Goal: Transaction & Acquisition: Purchase product/service

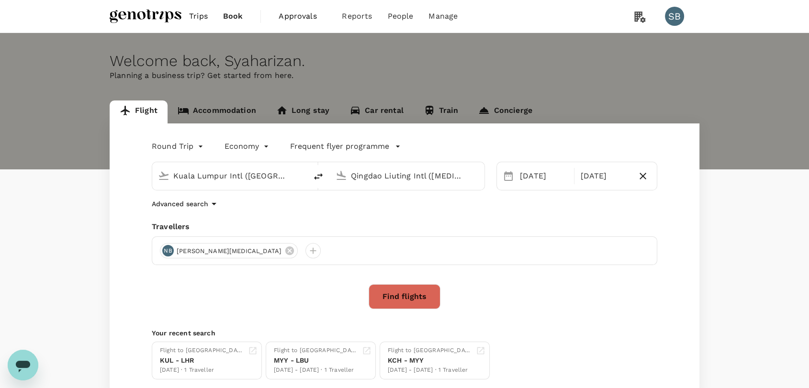
click at [384, 177] on input "Qingdao Liuting Intl ([MEDICAL_DATA])" at bounding box center [408, 176] width 114 height 15
click at [372, 215] on p "Kuching Intl" at bounding box center [422, 214] width 168 height 10
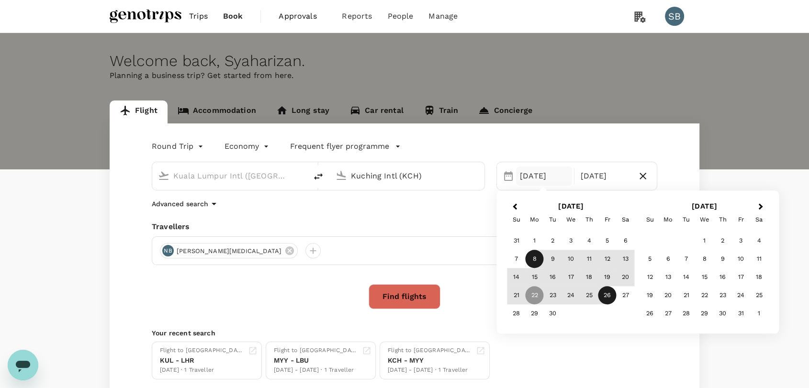
type input "Kuching Intl (KCH)"
click at [536, 261] on div "8" at bounding box center [535, 259] width 18 height 18
click at [605, 259] on div "12" at bounding box center [608, 259] width 18 height 18
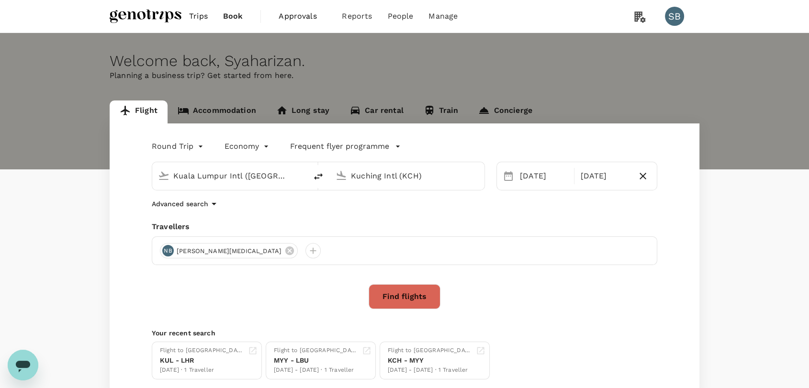
click at [388, 300] on button "Find flights" at bounding box center [405, 297] width 72 height 25
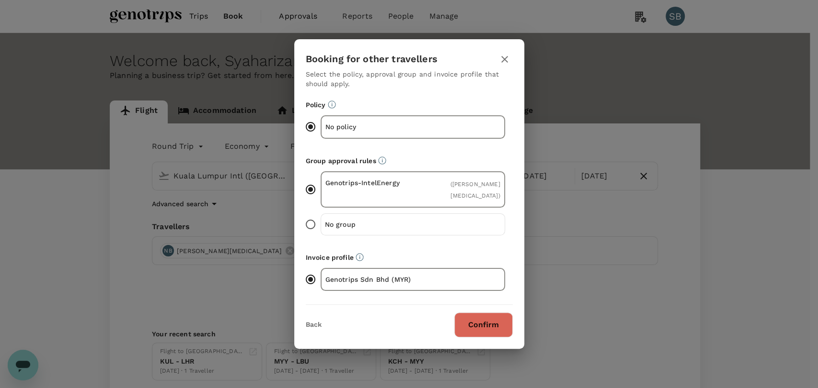
click at [502, 60] on icon "button" at bounding box center [504, 59] width 11 height 11
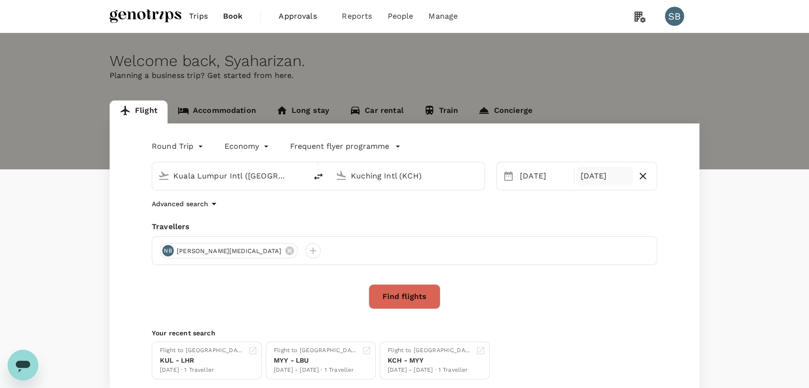
click at [596, 180] on div "[DATE]" at bounding box center [605, 176] width 56 height 19
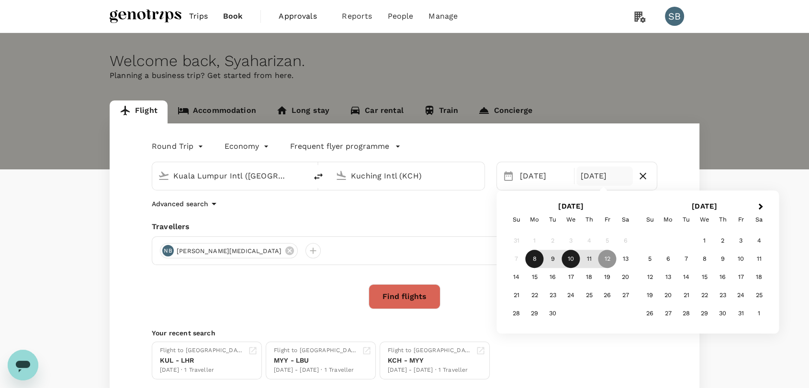
click at [569, 259] on div "10" at bounding box center [571, 259] width 18 height 18
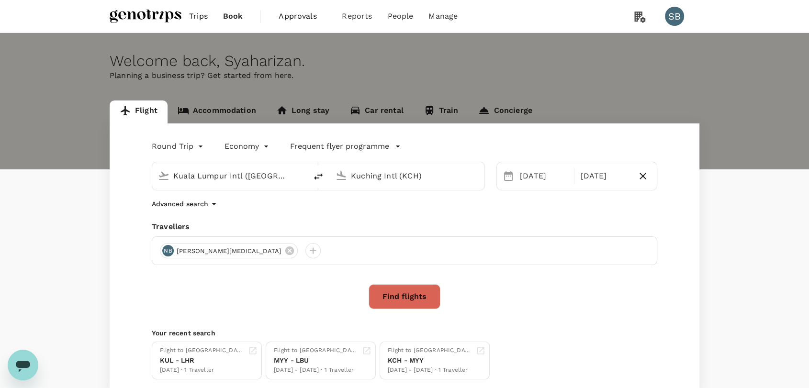
click at [406, 304] on button "Find flights" at bounding box center [405, 297] width 72 height 25
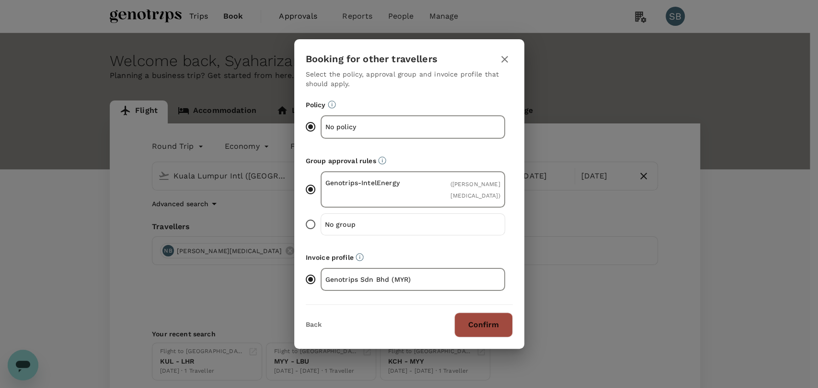
click at [499, 332] on button "Confirm" at bounding box center [483, 325] width 58 height 25
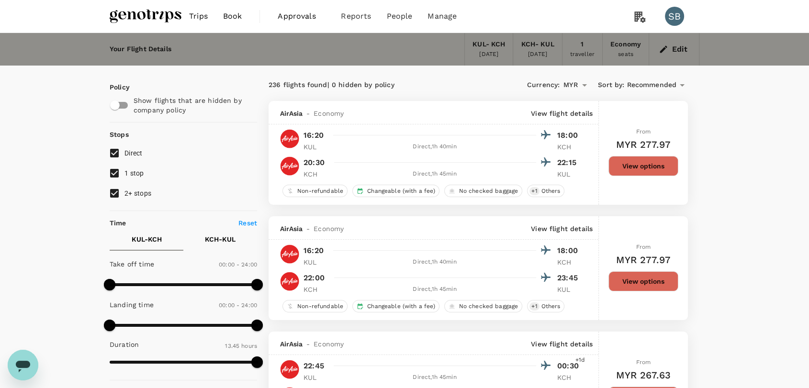
click at [659, 84] on span "Recommended" at bounding box center [652, 85] width 50 height 11
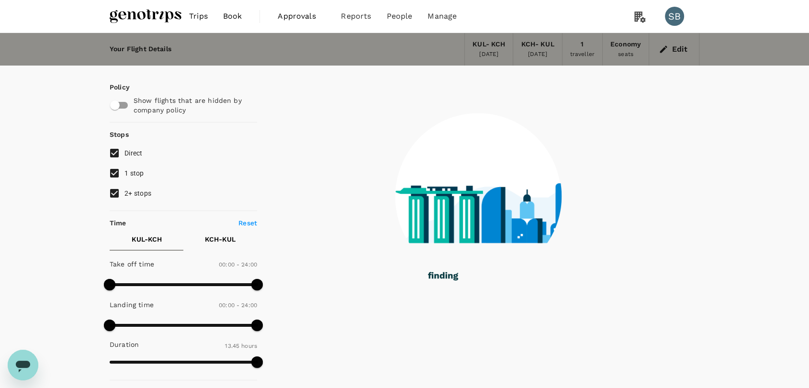
click at [115, 192] on input "2+ stops" at bounding box center [114, 193] width 20 height 20
checkbox input "false"
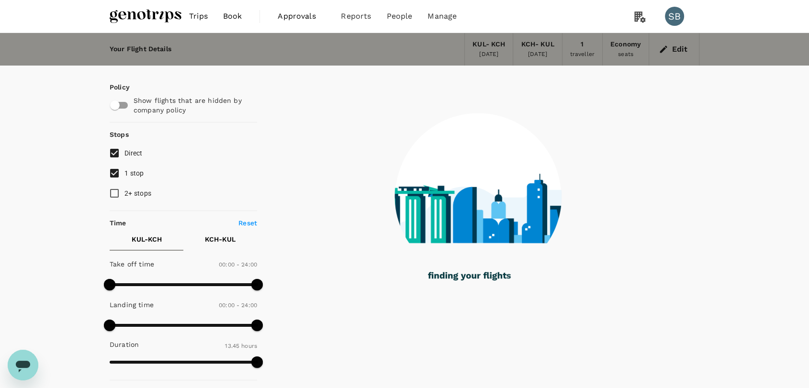
click at [116, 173] on input "1 stop" at bounding box center [114, 173] width 20 height 20
checkbox input "false"
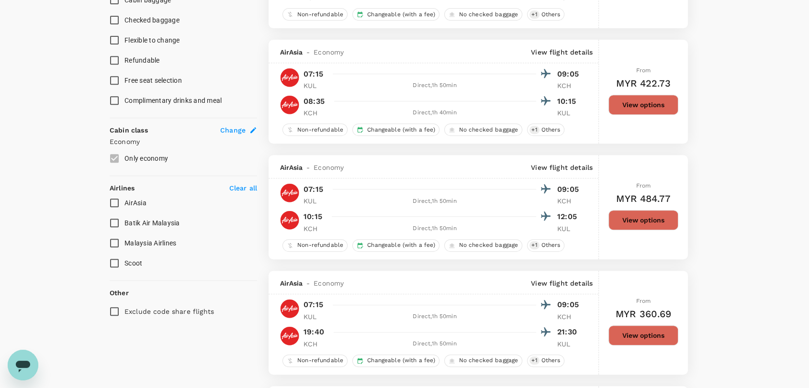
scroll to position [425, 0]
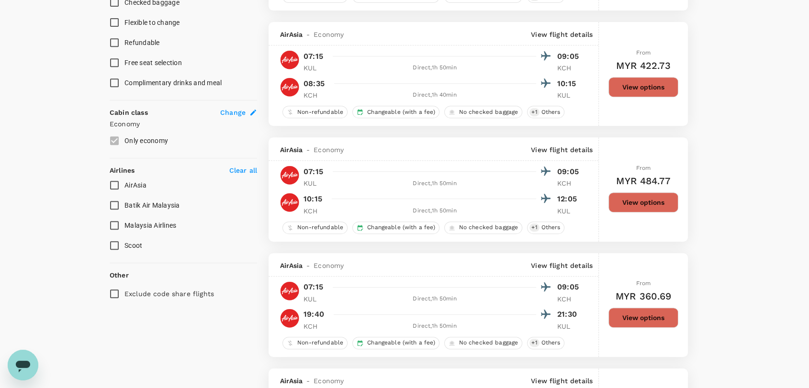
click at [115, 222] on input "Malaysia Airlines" at bounding box center [114, 226] width 20 height 20
checkbox input "true"
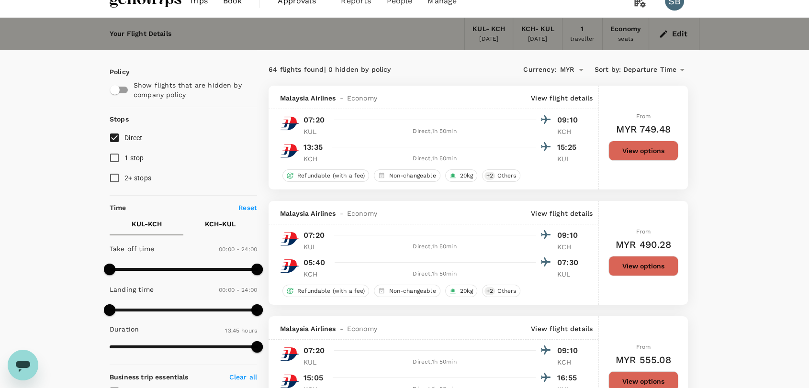
scroll to position [0, 0]
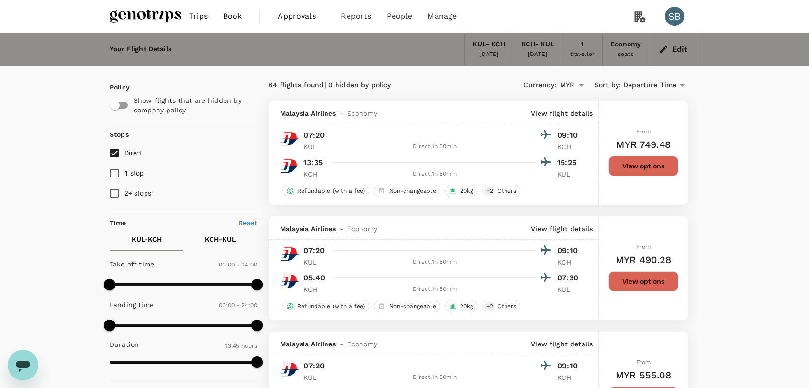
click at [452, 145] on div "Direct , 1h 50min" at bounding box center [434, 147] width 203 height 10
drag, startPoint x: 457, startPoint y: 147, endPoint x: 432, endPoint y: 143, distance: 26.1
click at [432, 143] on div "Direct , 1h 50min" at bounding box center [434, 147] width 203 height 10
copy div "1h 50min"
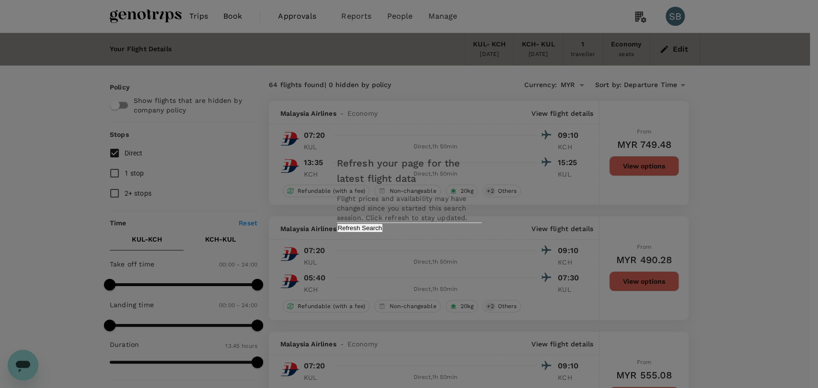
click at [466, 229] on div "Refresh your page for the latest flight data Flight prices and availability may…" at bounding box center [409, 194] width 168 height 96
click at [383, 232] on button "Refresh Search" at bounding box center [360, 228] width 46 height 9
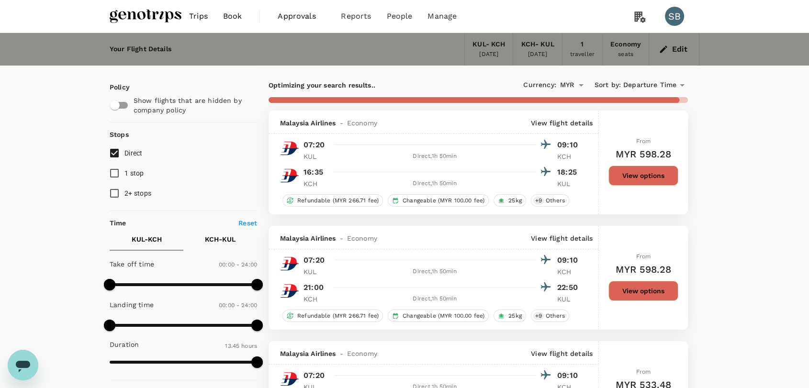
checkbox input "false"
checkbox input "true"
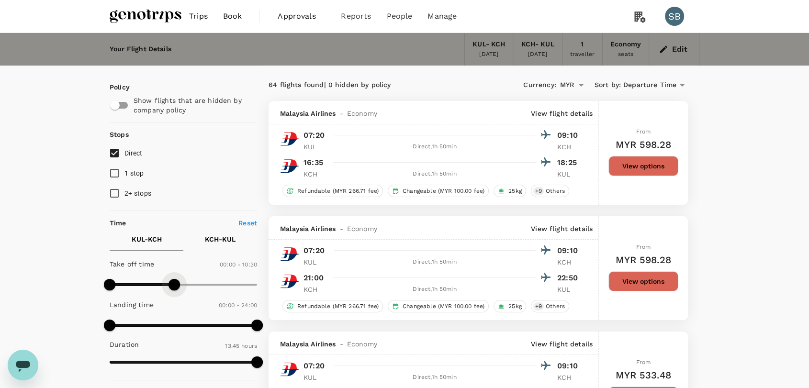
type input "690"
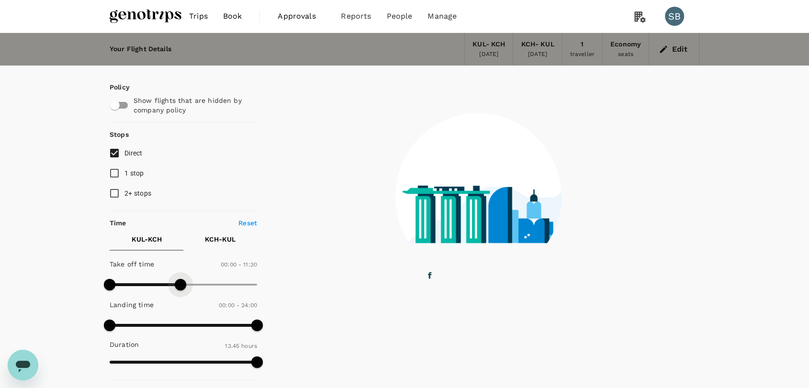
drag, startPoint x: 256, startPoint y: 285, endPoint x: 180, endPoint y: 288, distance: 75.8
click at [180, 288] on span at bounding box center [180, 284] width 11 height 11
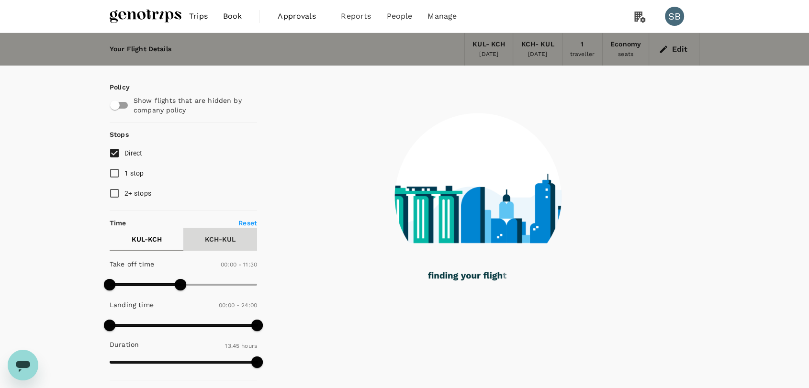
click at [215, 239] on p "KCH - KUL" at bounding box center [220, 240] width 31 height 10
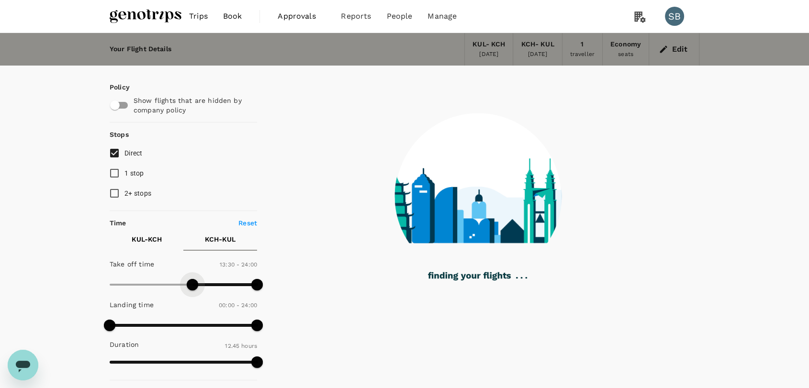
type input "840"
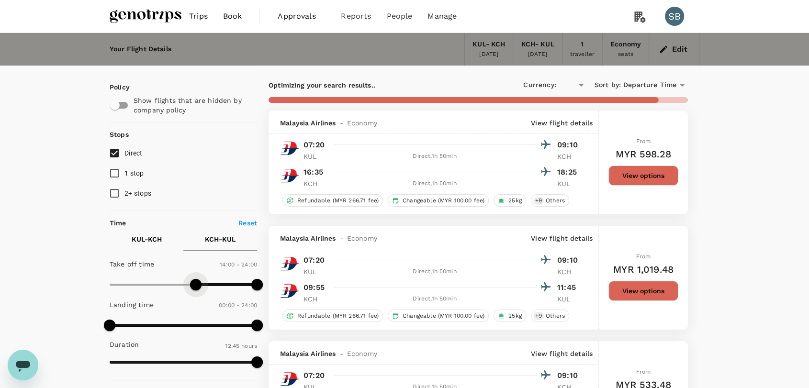
type input "MYR"
drag, startPoint x: 109, startPoint y: 282, endPoint x: 195, endPoint y: 279, distance: 85.8
click at [195, 279] on span at bounding box center [195, 284] width 11 height 11
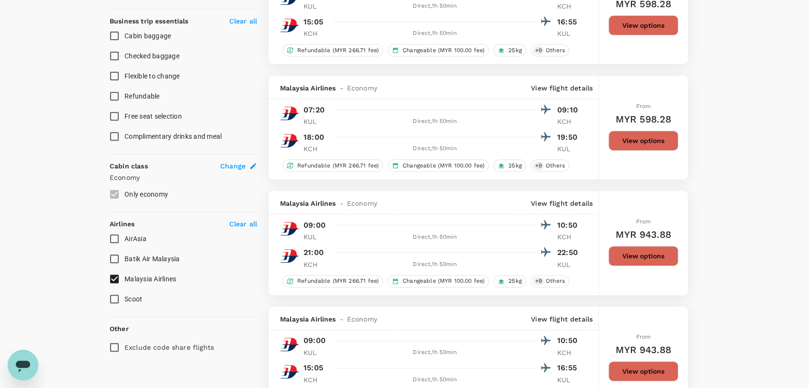
scroll to position [372, 0]
click at [619, 257] on button "View options" at bounding box center [644, 256] width 70 height 20
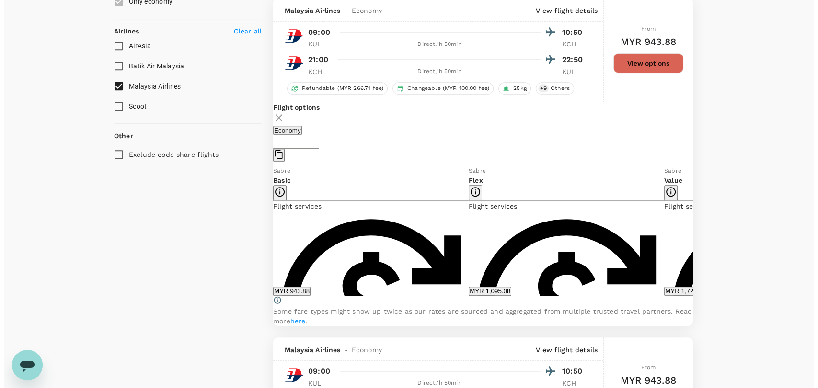
scroll to position [565, 0]
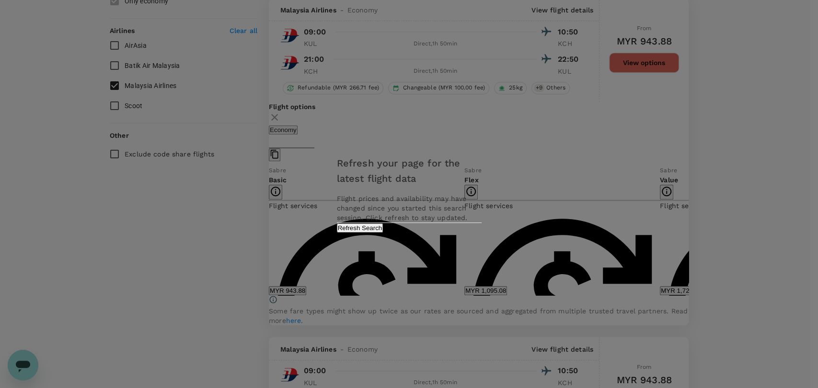
click at [383, 233] on button "Refresh Search" at bounding box center [360, 228] width 46 height 9
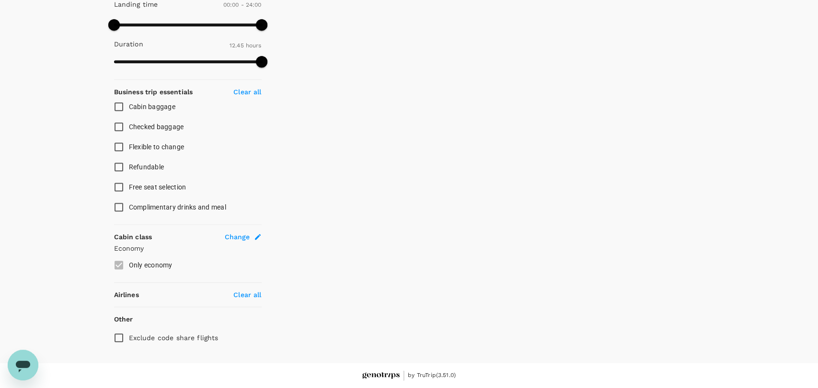
type input "765"
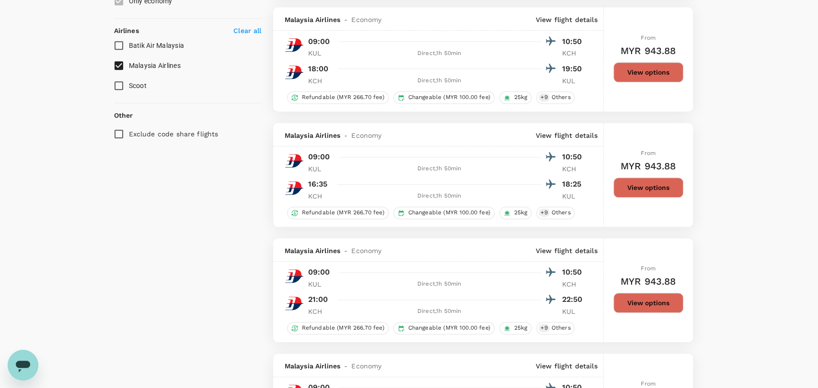
checkbox input "false"
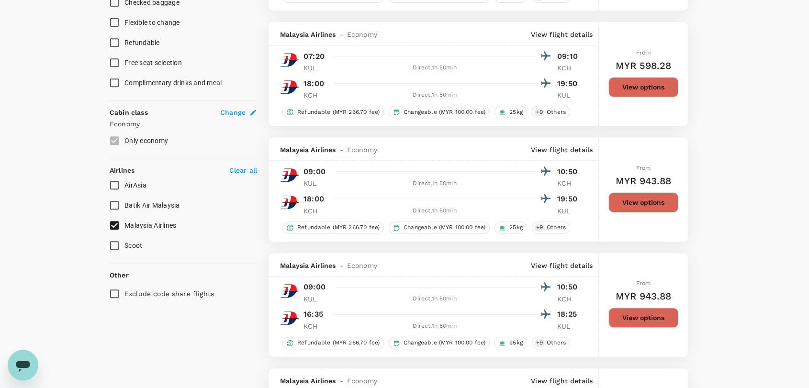
scroll to position [425, 0]
click at [629, 203] on button "View options" at bounding box center [644, 203] width 70 height 20
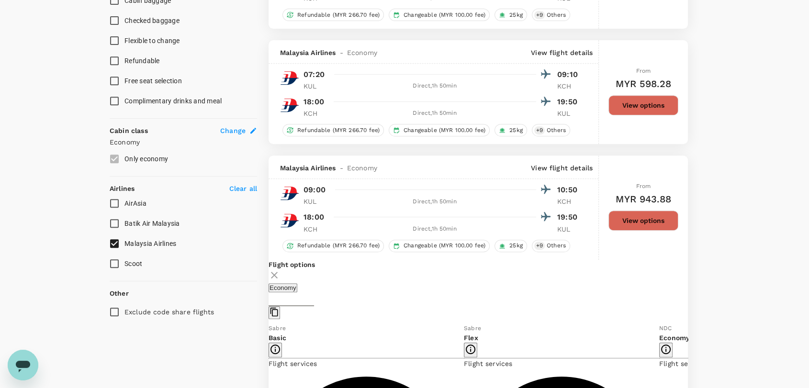
scroll to position [406, 0]
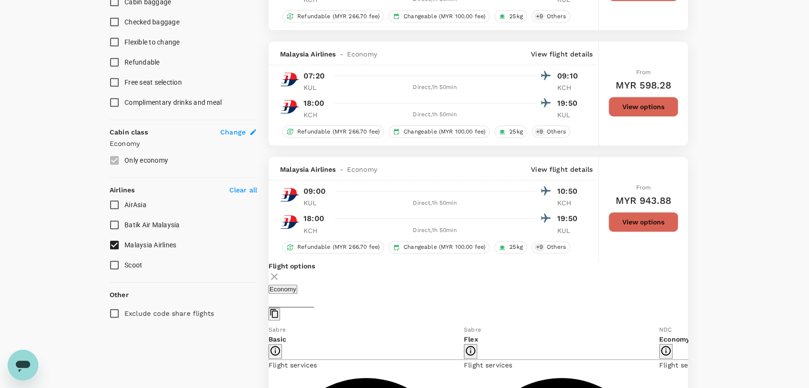
drag, startPoint x: 115, startPoint y: 241, endPoint x: 113, endPoint y: 228, distance: 13.6
click at [114, 241] on input "Malaysia Airlines" at bounding box center [114, 245] width 20 height 20
checkbox input "false"
click at [119, 203] on input "AirAsia" at bounding box center [114, 205] width 20 height 20
checkbox input "true"
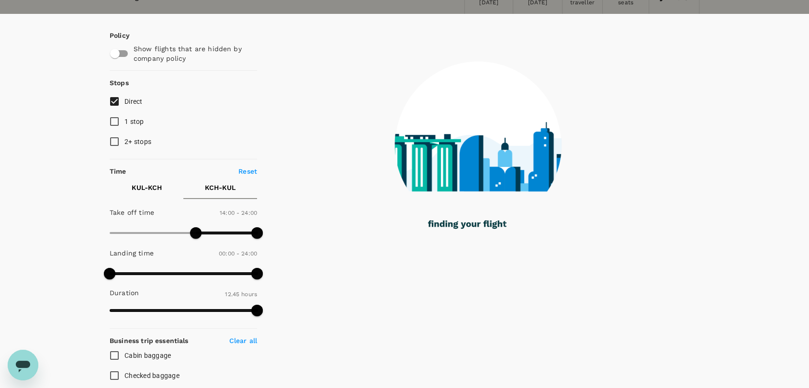
scroll to position [7, 0]
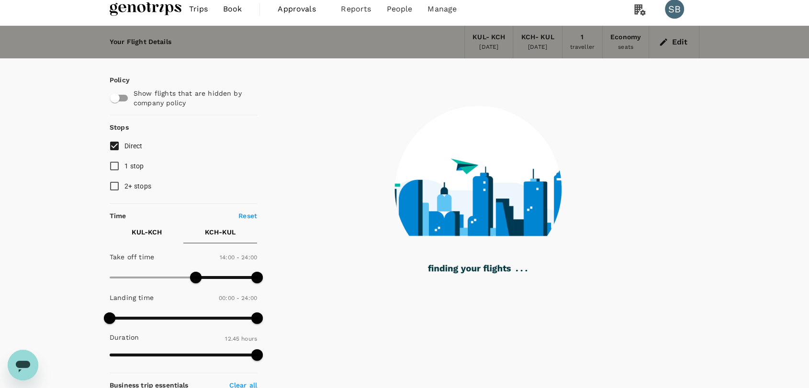
click at [157, 225] on button "KUL - KCH" at bounding box center [147, 232] width 74 height 23
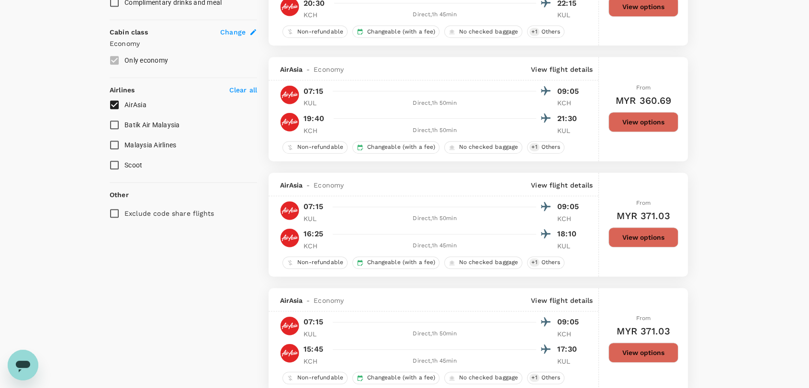
scroll to position [433, 0]
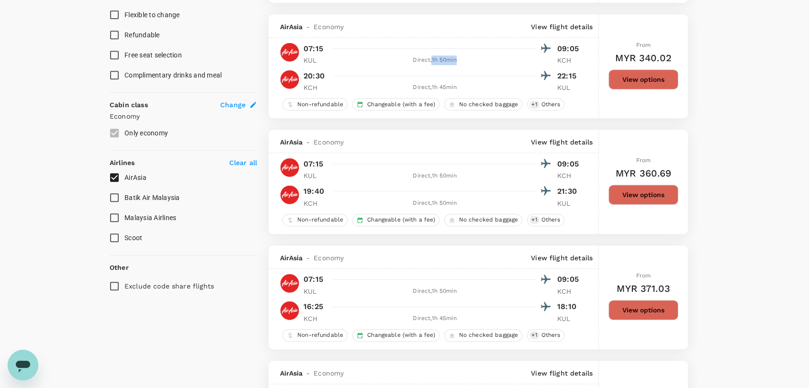
drag, startPoint x: 456, startPoint y: 63, endPoint x: 431, endPoint y: 62, distance: 25.4
click at [431, 62] on div "Direct , 1h 50min" at bounding box center [434, 61] width 203 height 10
copy div "1h 50min"
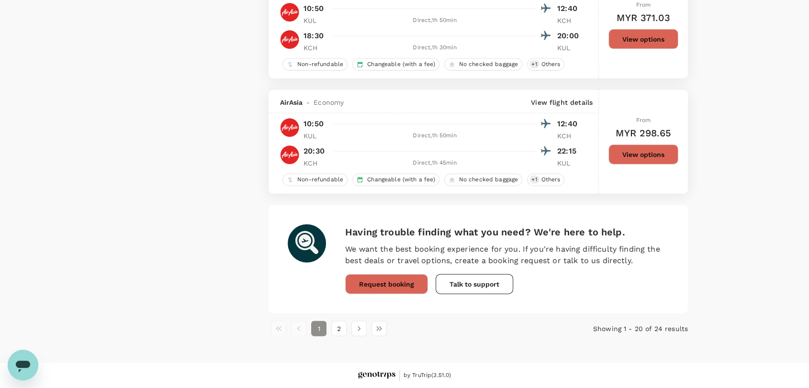
scroll to position [2216, 0]
click at [342, 330] on button "2" at bounding box center [338, 328] width 15 height 15
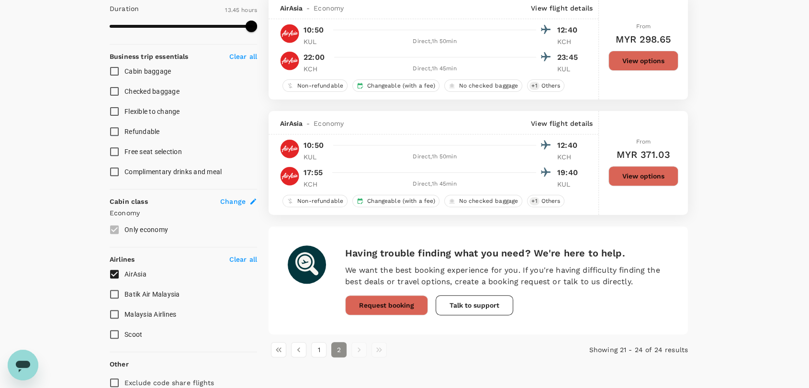
scroll to position [372, 0]
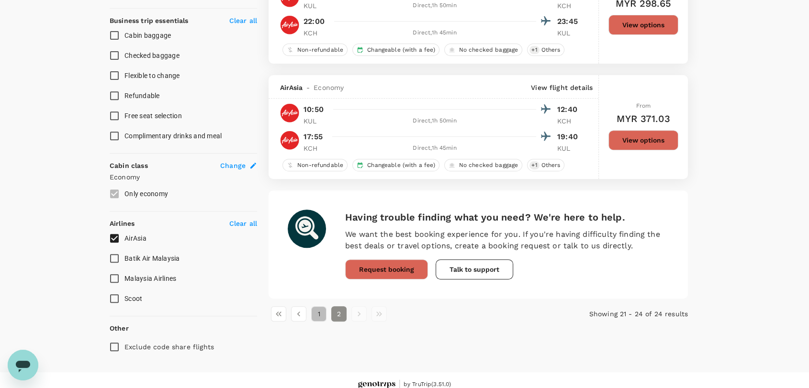
click at [317, 319] on button "1" at bounding box center [318, 314] width 15 height 15
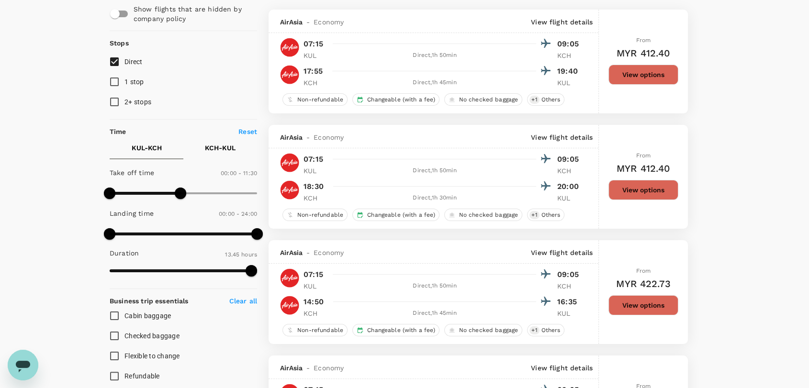
scroll to position [0, 0]
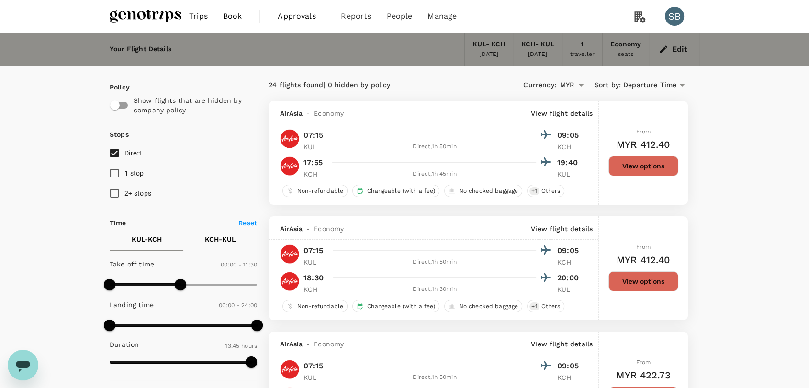
click at [634, 172] on button "View options" at bounding box center [644, 166] width 70 height 20
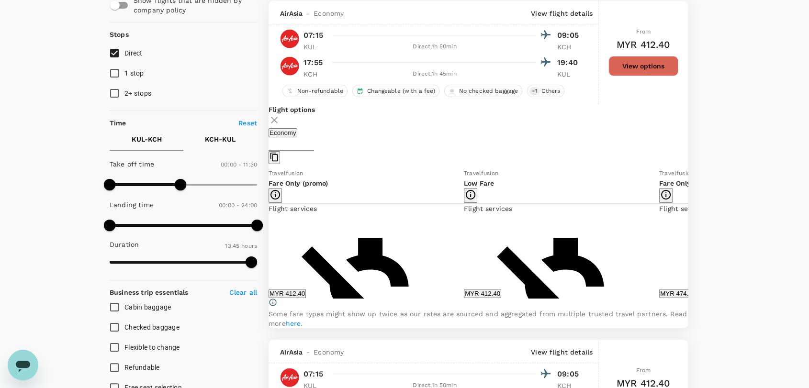
scroll to position [101, 0]
click at [691, 238] on icon at bounding box center [696, 233] width 10 height 10
click at [693, 237] on icon at bounding box center [695, 233] width 5 height 8
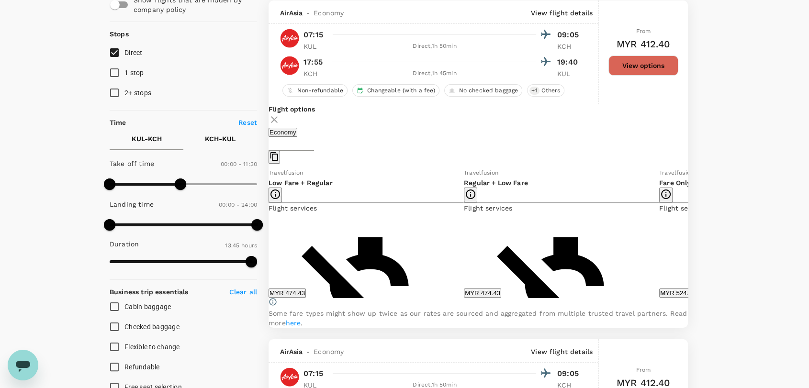
click at [693, 237] on icon at bounding box center [695, 233] width 5 height 8
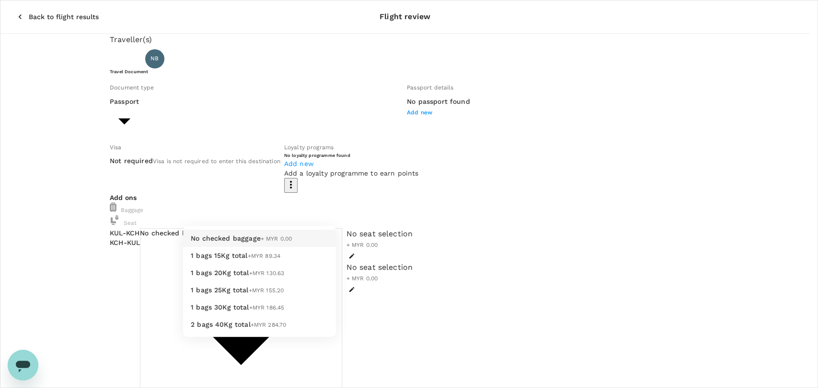
click at [284, 282] on li "1 bags 20Kg total +MYR 130.63" at bounding box center [259, 272] width 153 height 17
type input "2 - 130.63"
click at [275, 282] on li "1 bags 20Kg total +MYR 118.35" at bounding box center [259, 272] width 153 height 17
type input "2 - 118.35"
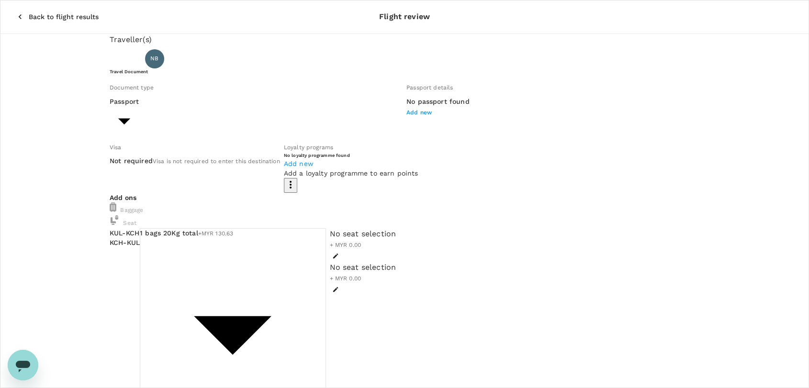
click at [29, 12] on p "Back to flight results" at bounding box center [64, 17] width 70 height 10
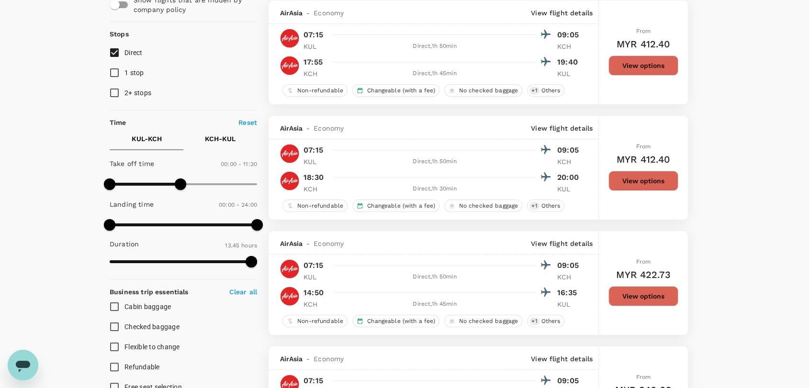
scroll to position [106, 0]
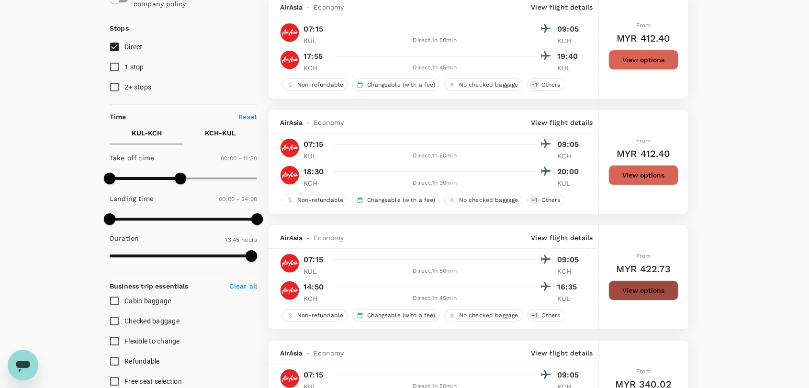
click at [649, 294] on button "View options" at bounding box center [644, 291] width 70 height 20
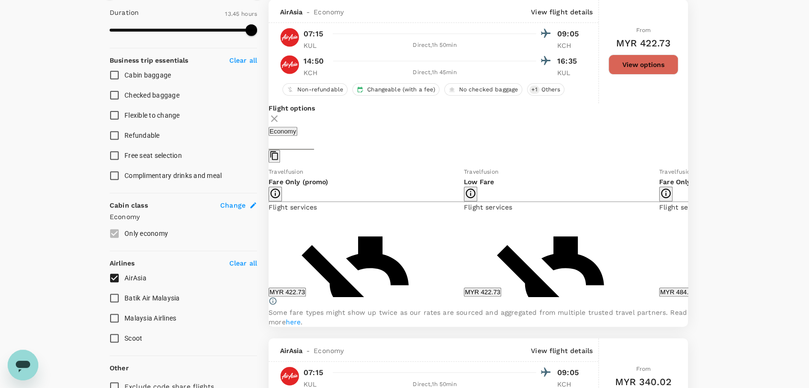
scroll to position [333, 0]
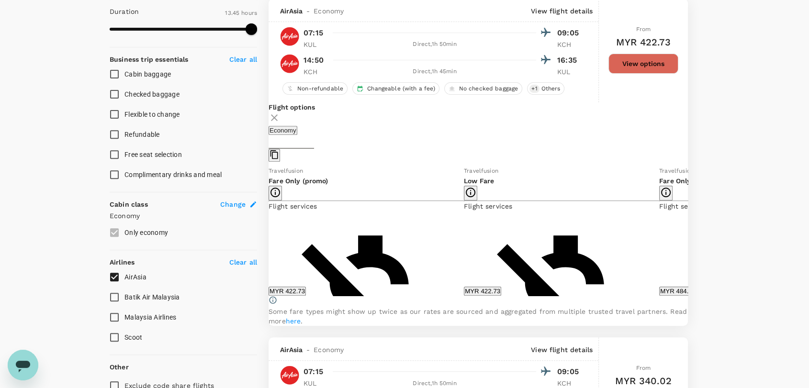
click at [693, 235] on icon at bounding box center [695, 231] width 5 height 8
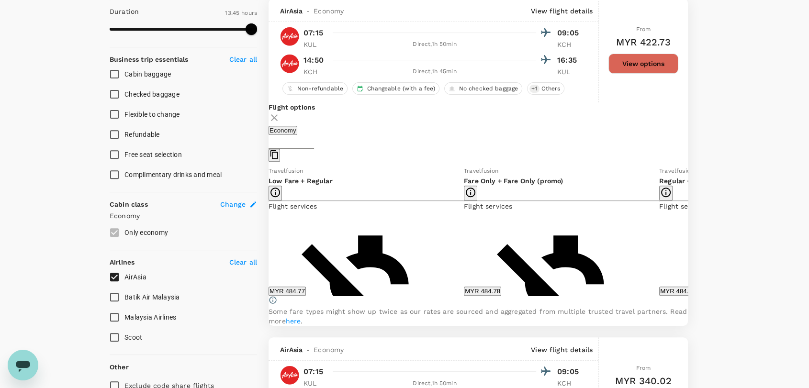
click at [693, 235] on icon at bounding box center [695, 231] width 5 height 8
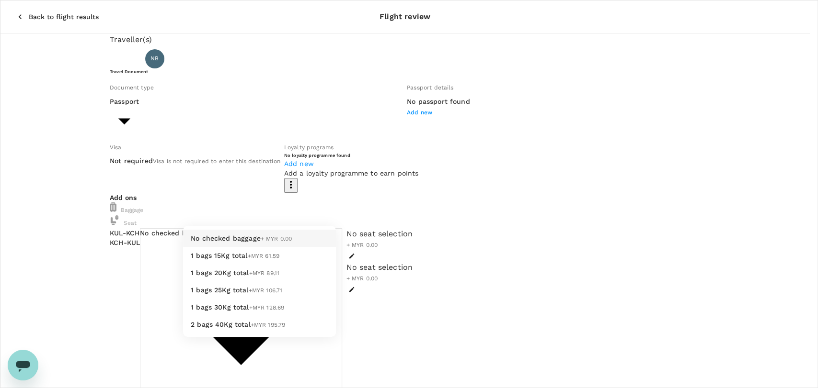
click at [300, 282] on li "1 bags 20Kg total +MYR 89.11" at bounding box center [259, 272] width 153 height 17
type input "2 - 89.11"
click at [295, 282] on li "1 bags 20Kg total +MYR 89.11" at bounding box center [259, 272] width 153 height 17
type input "2 - 89.11"
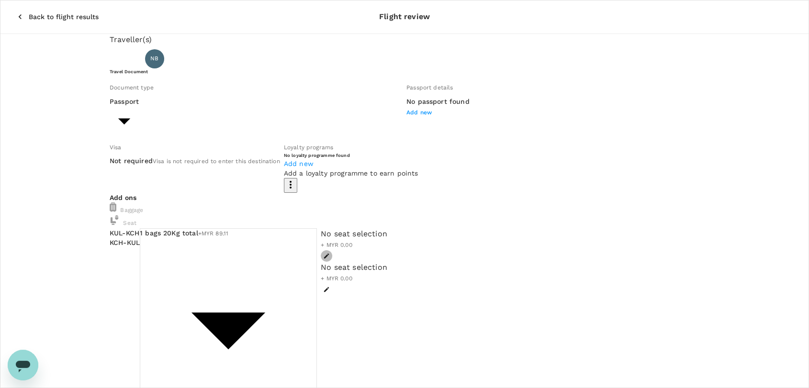
click at [330, 253] on icon "button" at bounding box center [326, 255] width 5 height 5
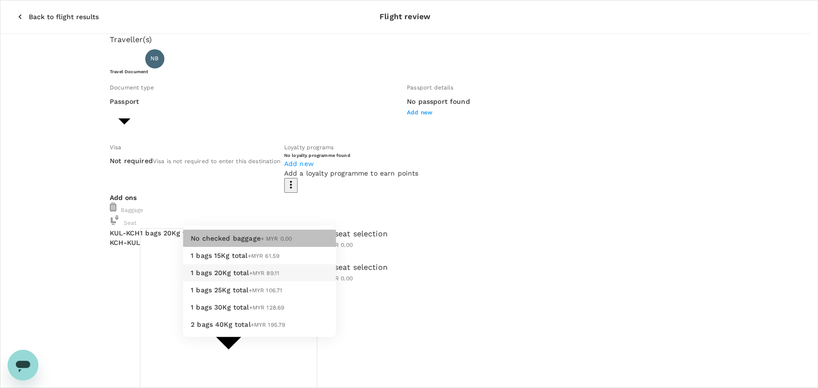
click at [308, 246] on li "No checked baggage + MYR 0.00" at bounding box center [259, 238] width 153 height 17
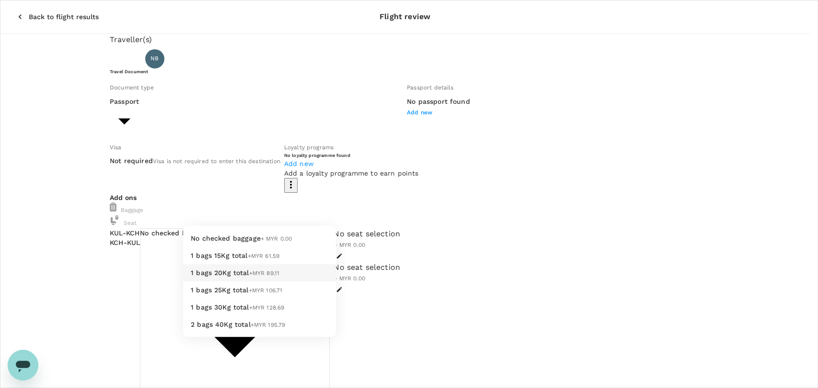
click at [295, 246] on li "No checked baggage + MYR 0.00" at bounding box center [259, 238] width 153 height 17
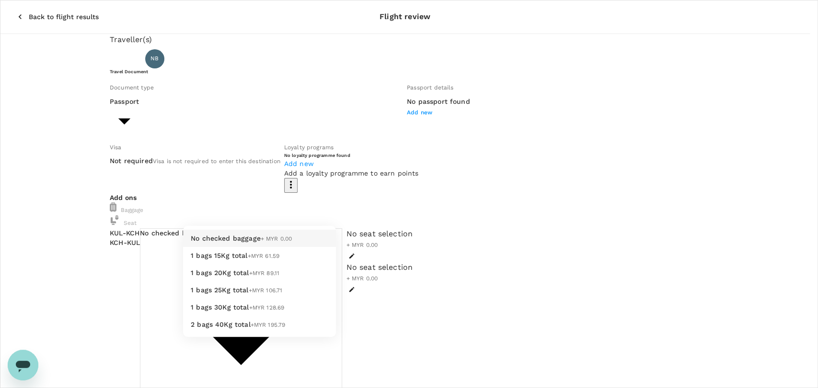
click at [290, 282] on li "1 bags 20Kg total +MYR 89.11" at bounding box center [259, 272] width 153 height 17
type input "2 - 89.11"
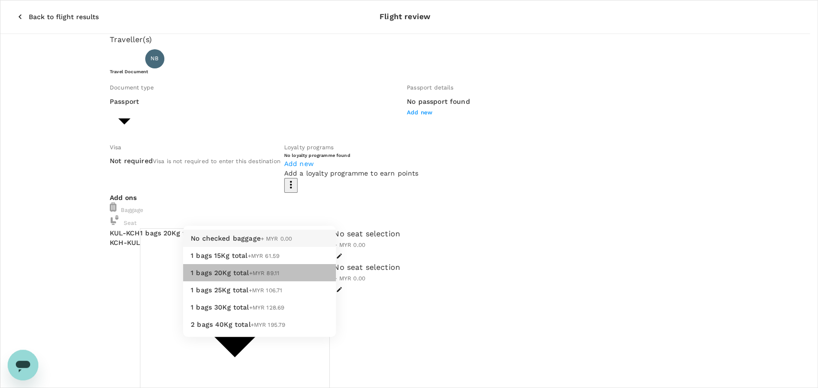
click at [280, 282] on li "1 bags 20Kg total +MYR 89.11" at bounding box center [259, 272] width 153 height 17
type input "2 - 89.11"
